Goal: Information Seeking & Learning: Learn about a topic

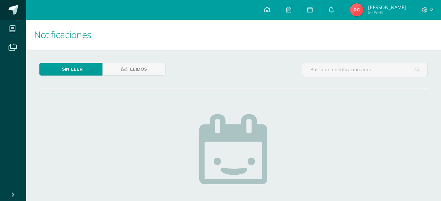
click at [21, 12] on span at bounding box center [36, 10] width 31 height 14
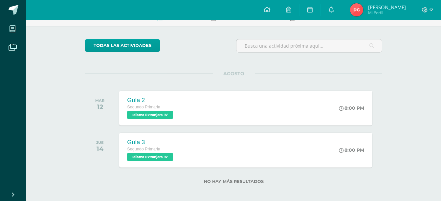
scroll to position [43, 0]
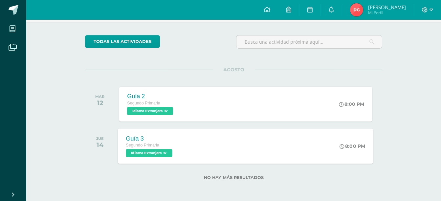
click at [155, 145] on span "Segundo Primaria" at bounding box center [143, 145] width 34 height 5
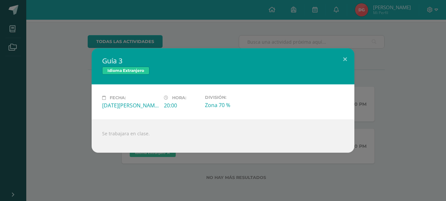
click at [74, 93] on div "Guía 3 Idioma Extranjero Fecha: Jueves 14 de Agosto Hora: 20:00 División: Zona …" at bounding box center [223, 100] width 441 height 105
